Goal: Task Accomplishment & Management: Use online tool/utility

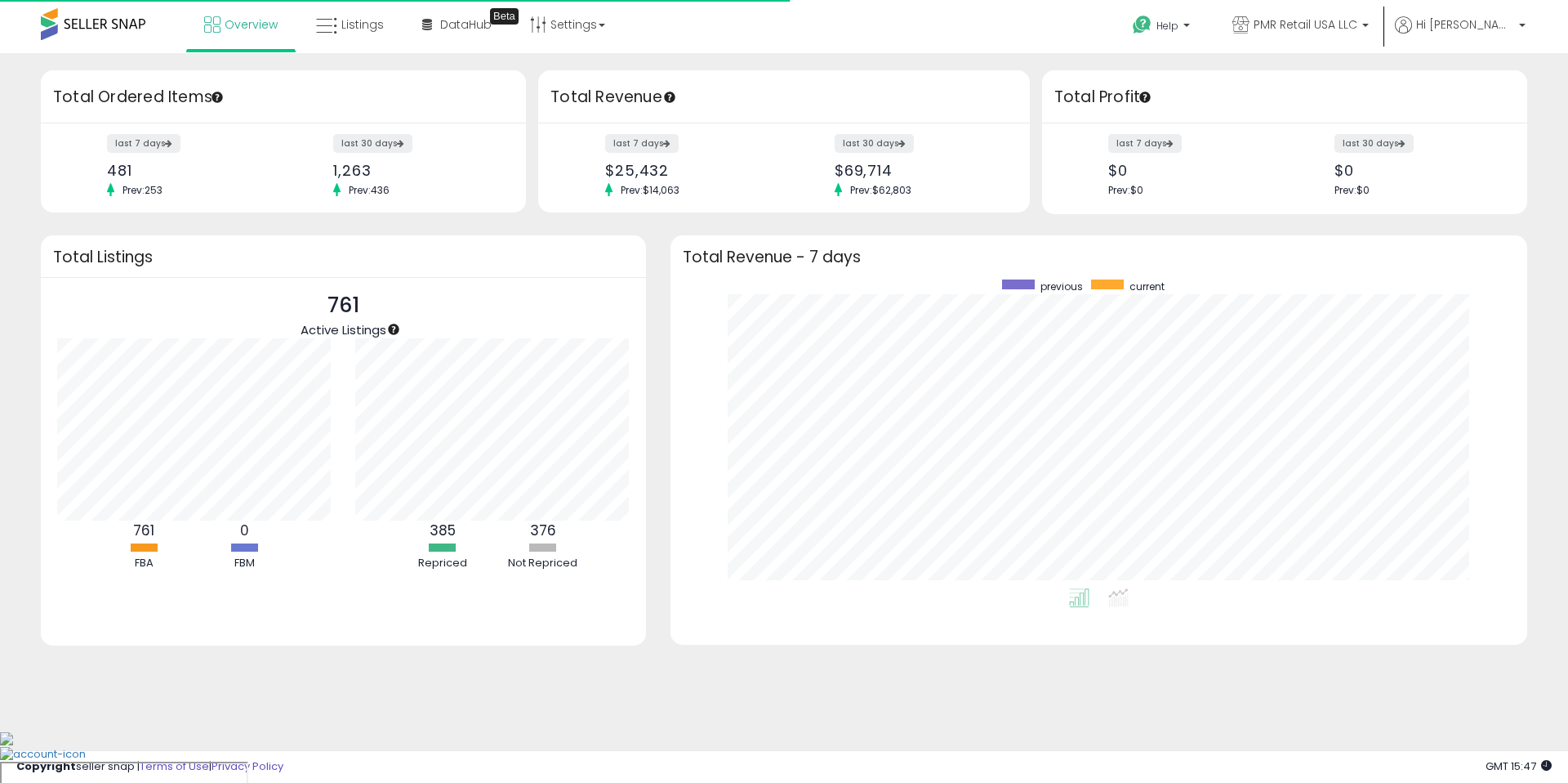
scroll to position [309, 824]
click at [329, 31] on icon at bounding box center [327, 26] width 21 height 21
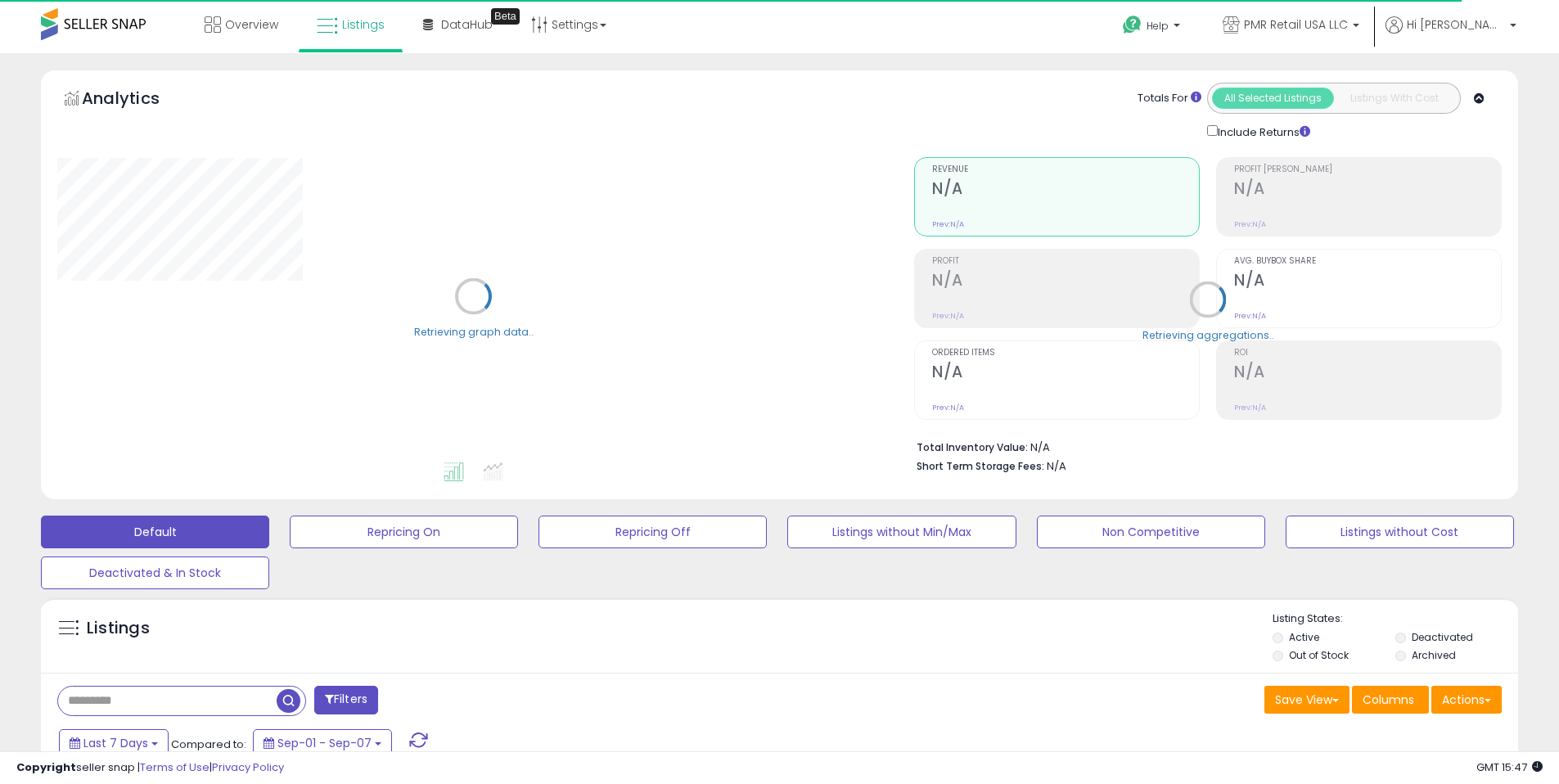
click at [616, 503] on div "Analytics Totals For All Selected Listings Listings With Cost Include Returns" at bounding box center [780, 288] width 1502 height 437
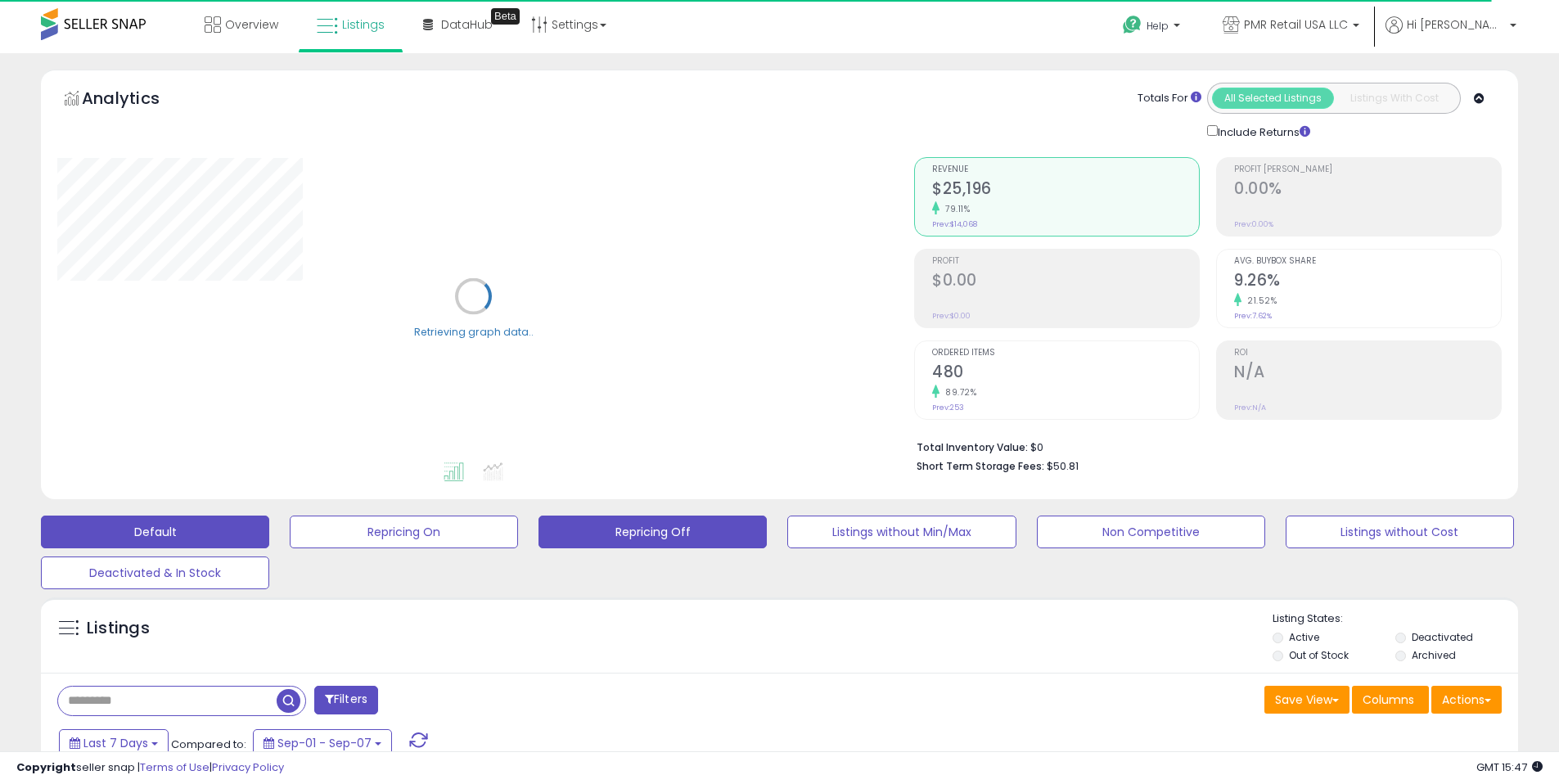
click at [629, 516] on button "Repricing Off" at bounding box center [653, 531] width 228 height 32
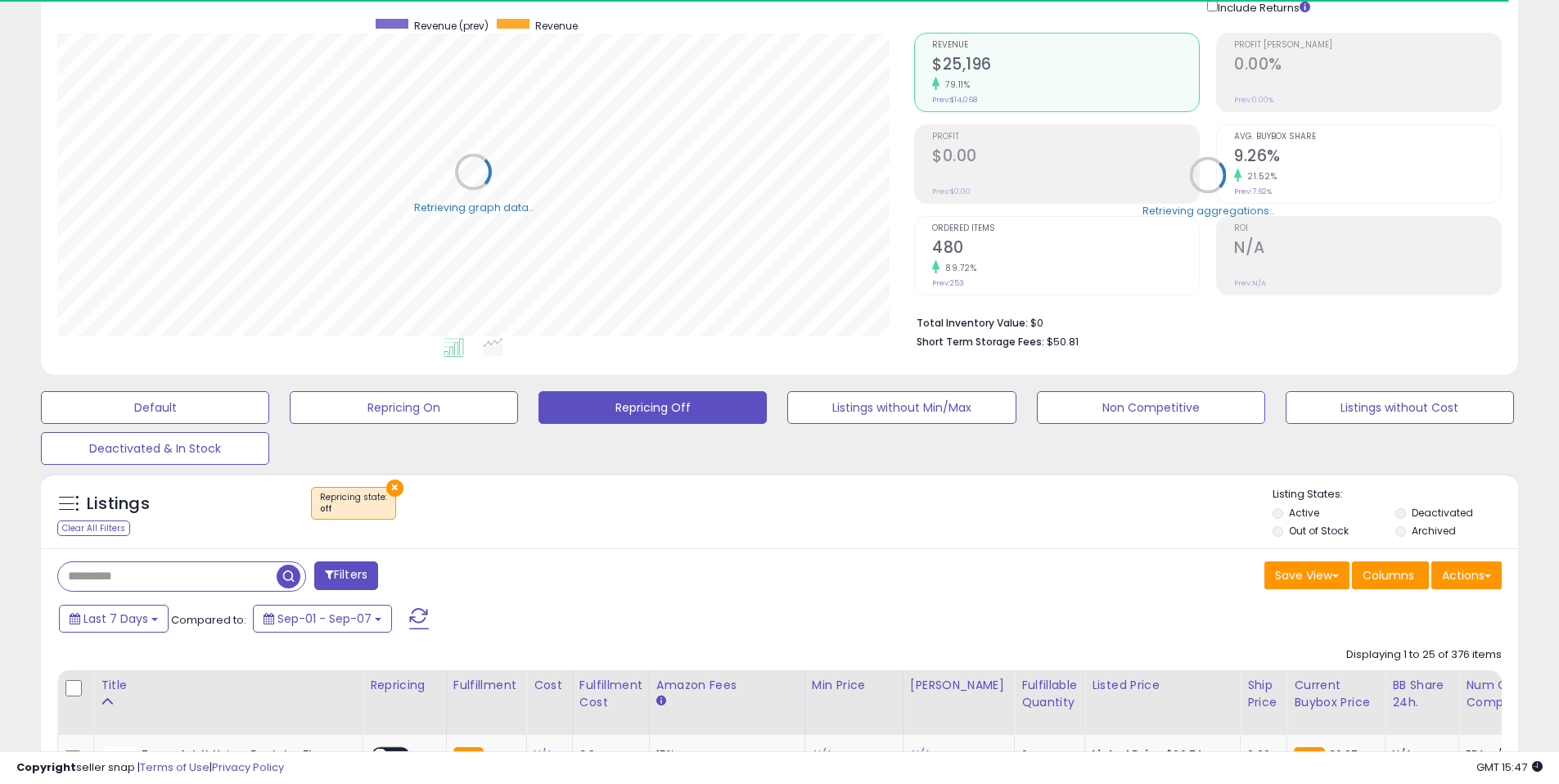
scroll to position [335, 856]
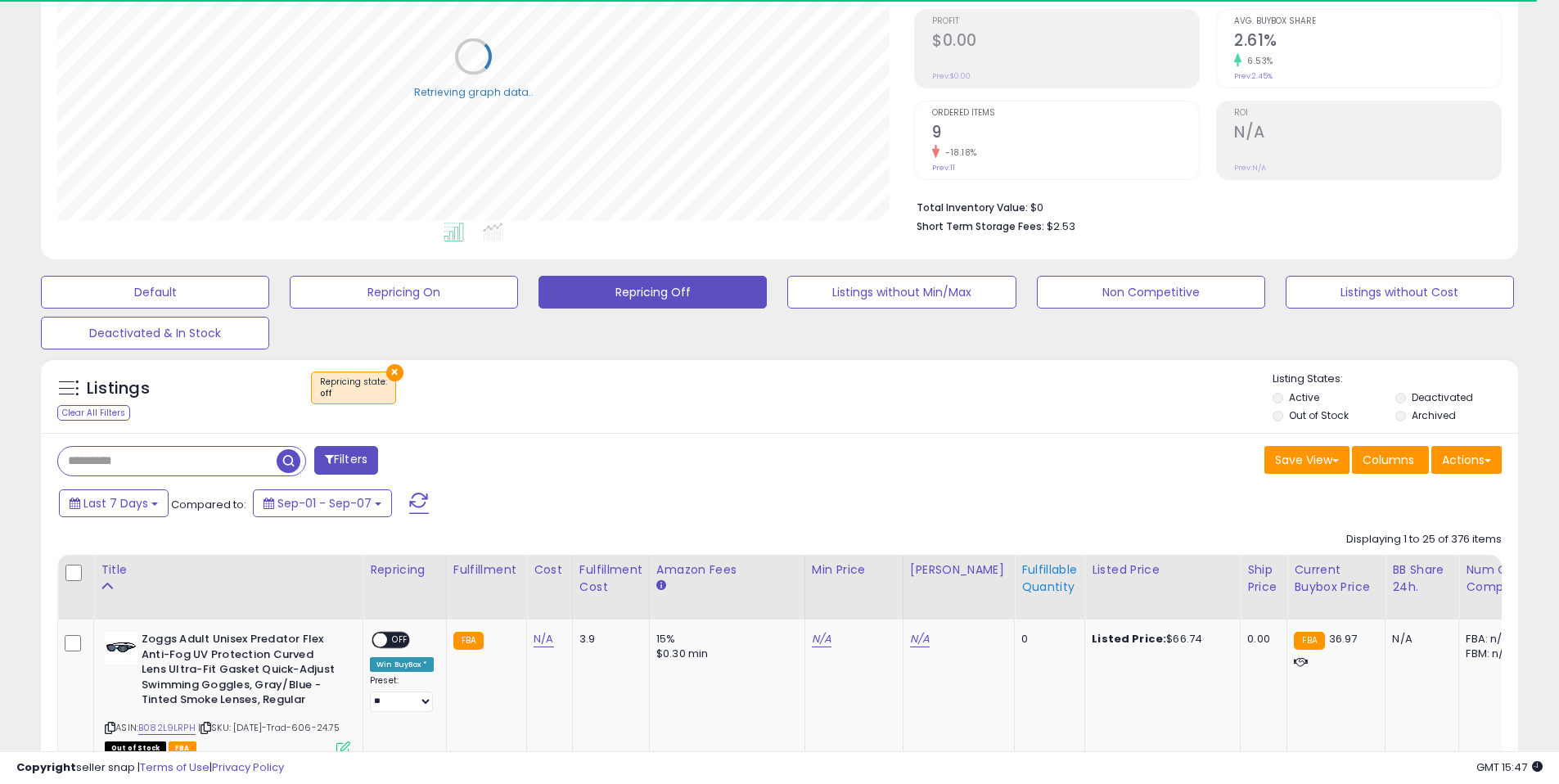
click at [1036, 582] on div "Fulfillable Quantity" at bounding box center [1050, 578] width 56 height 34
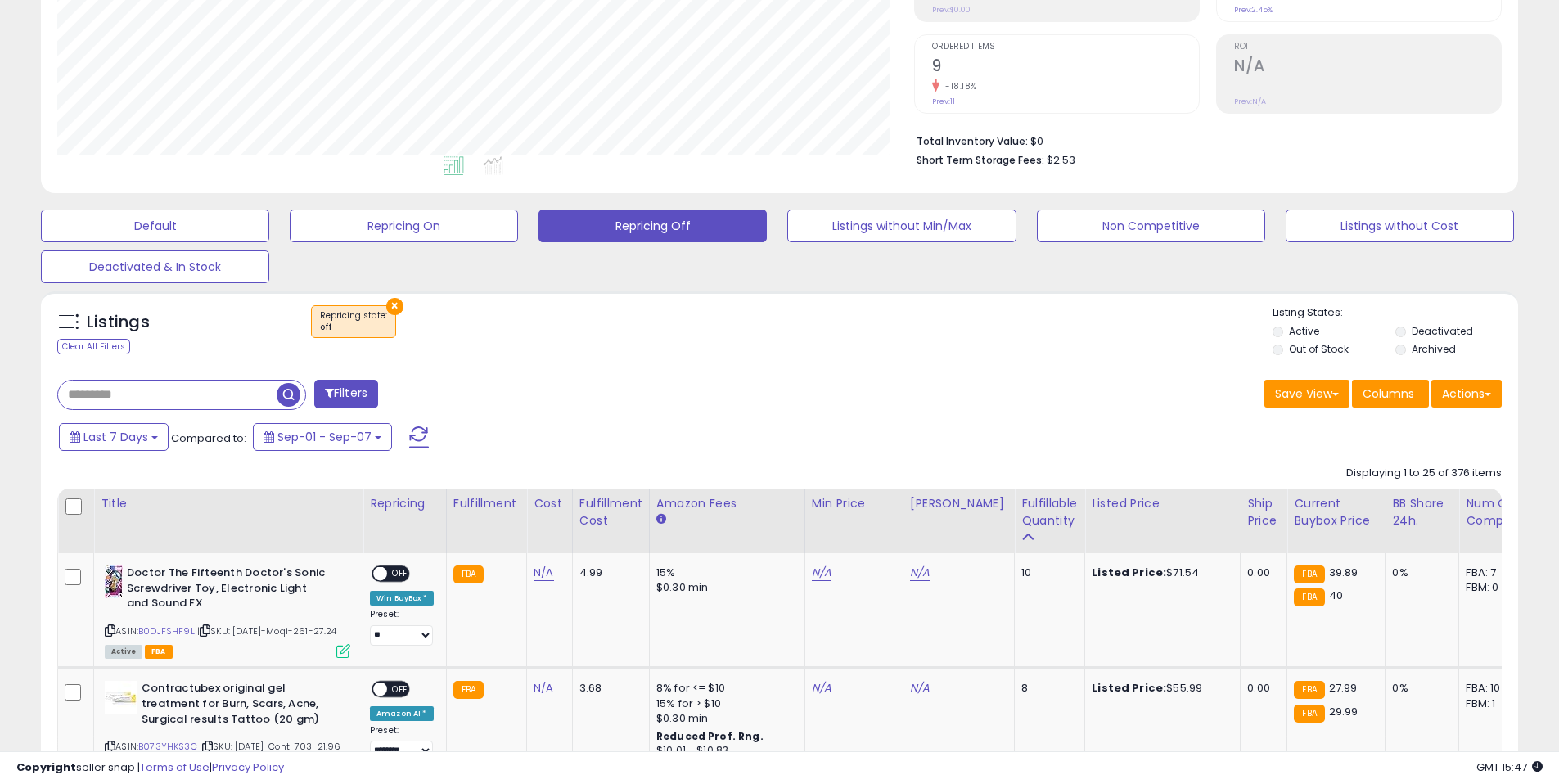
scroll to position [491, 0]
